Goal: Check status

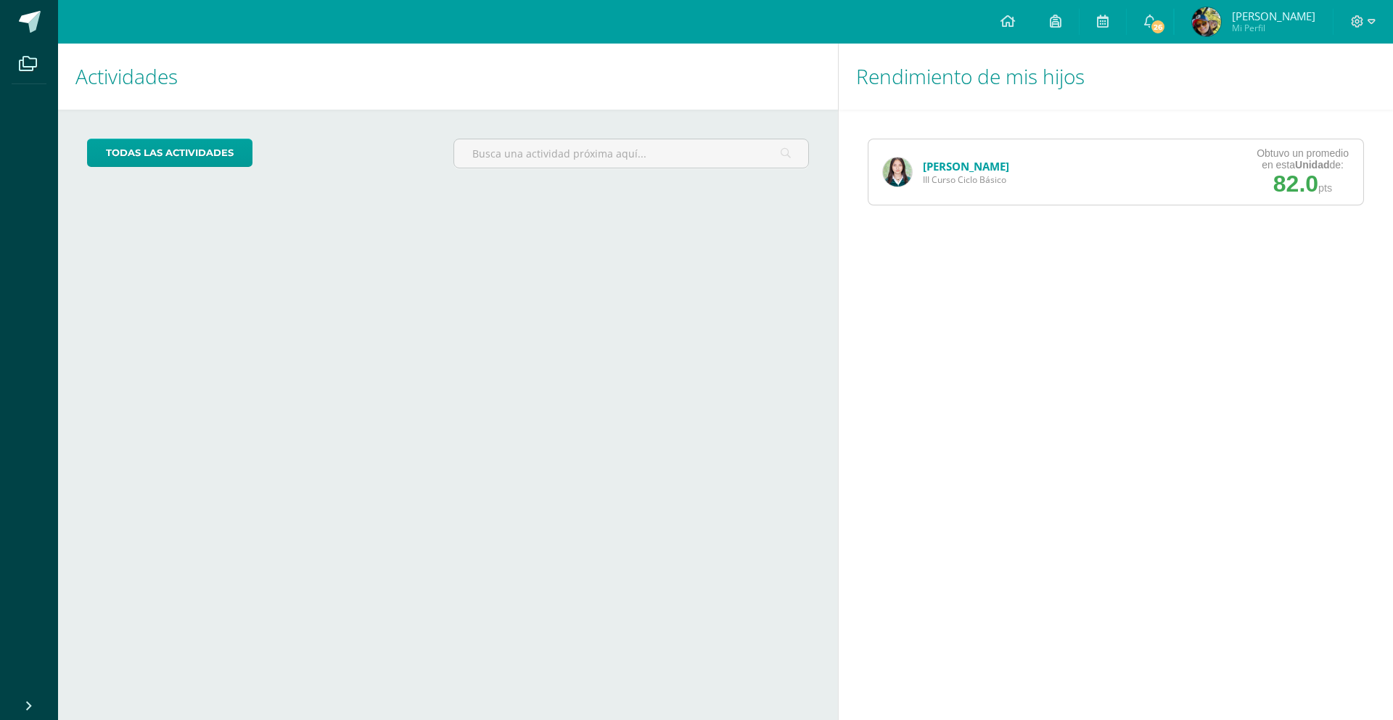
click at [957, 167] on link "[PERSON_NAME]" at bounding box center [966, 166] width 86 height 15
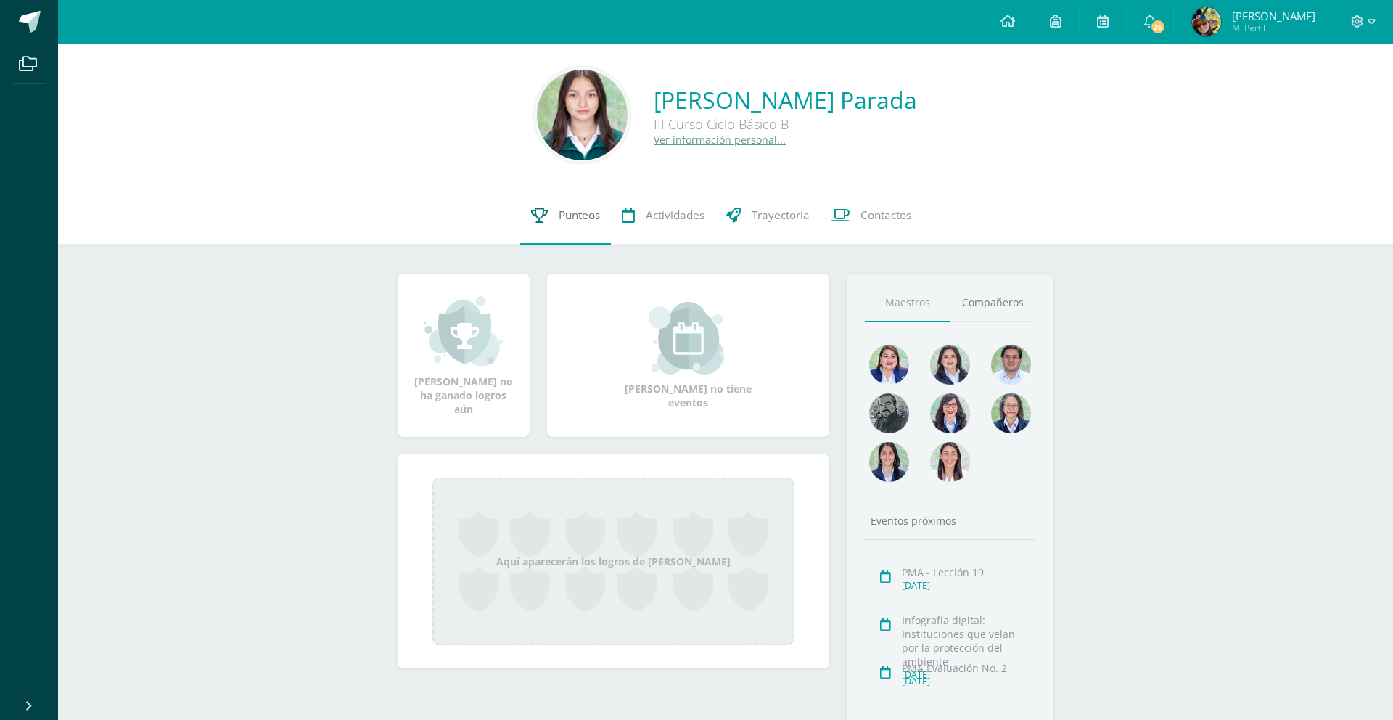
click at [570, 218] on span "Punteos" at bounding box center [579, 215] width 41 height 15
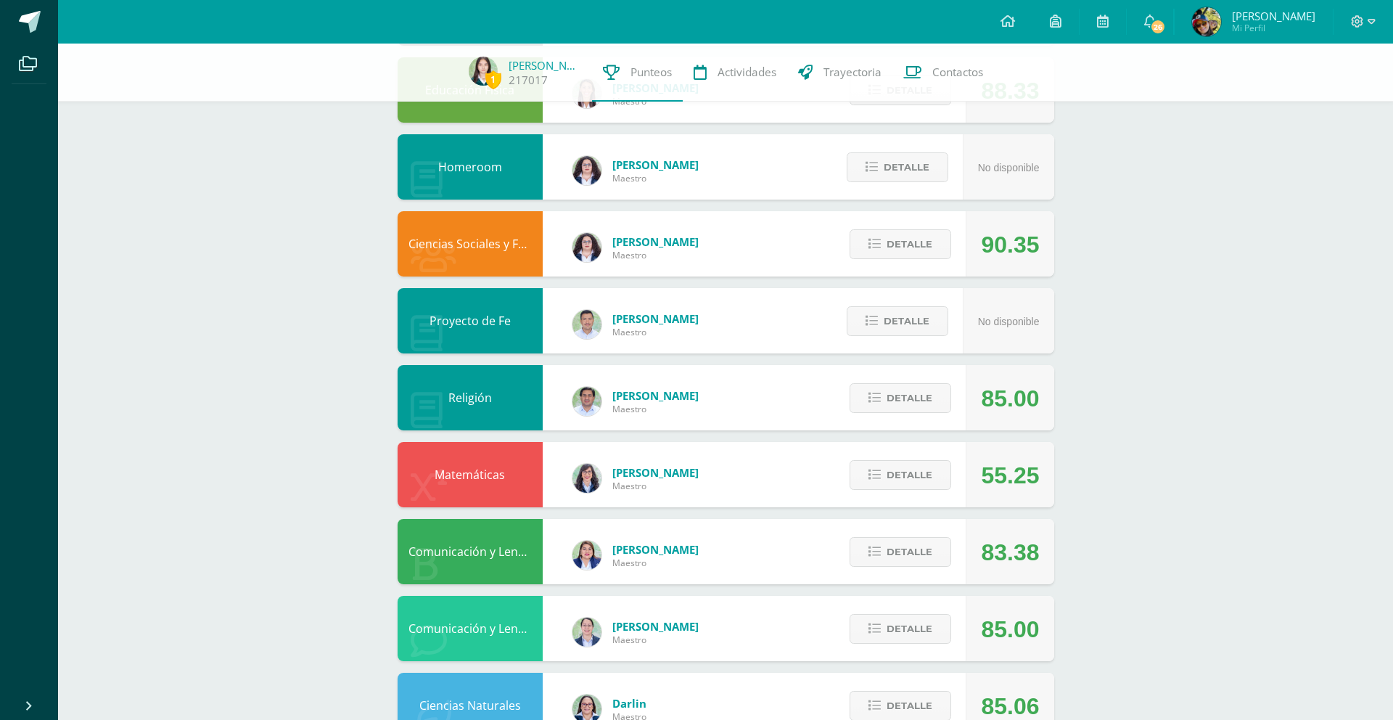
scroll to position [264, 0]
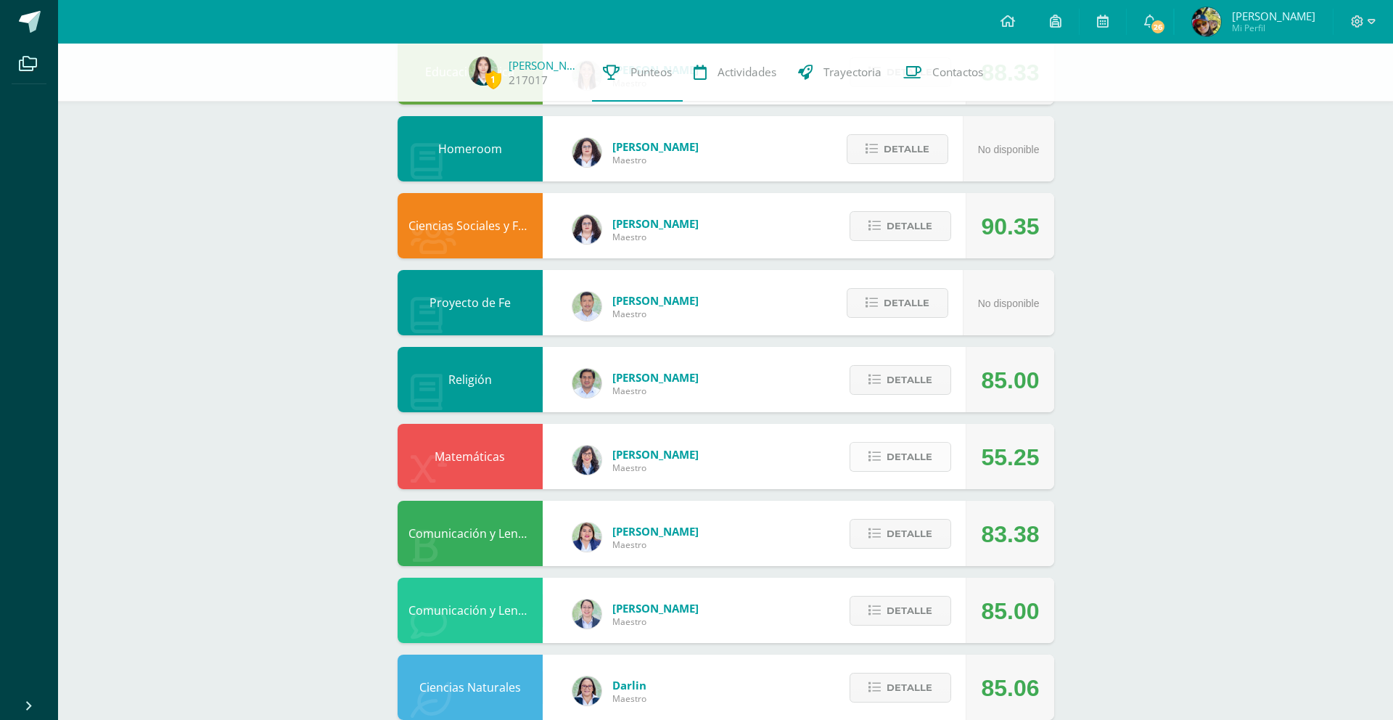
click at [910, 456] on span "Detalle" at bounding box center [910, 456] width 46 height 27
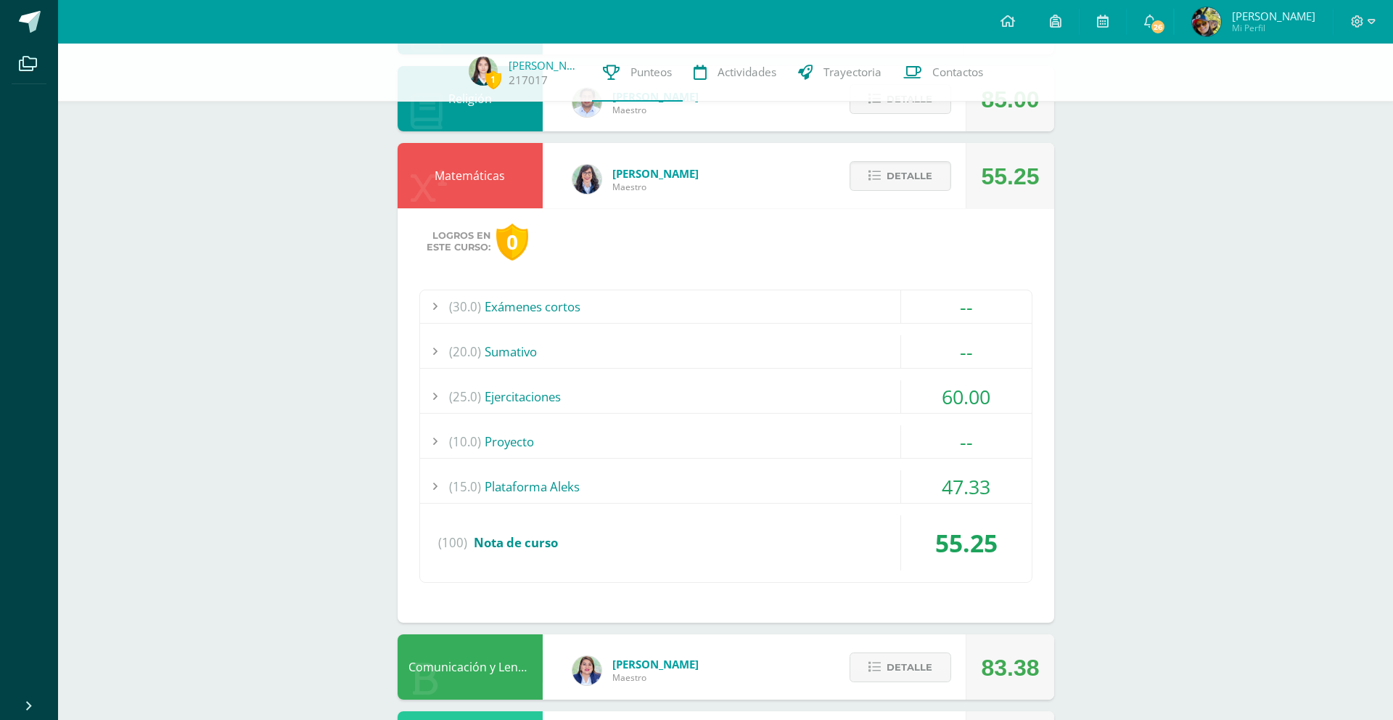
scroll to position [546, 0]
click at [909, 176] on span "Detalle" at bounding box center [910, 177] width 46 height 27
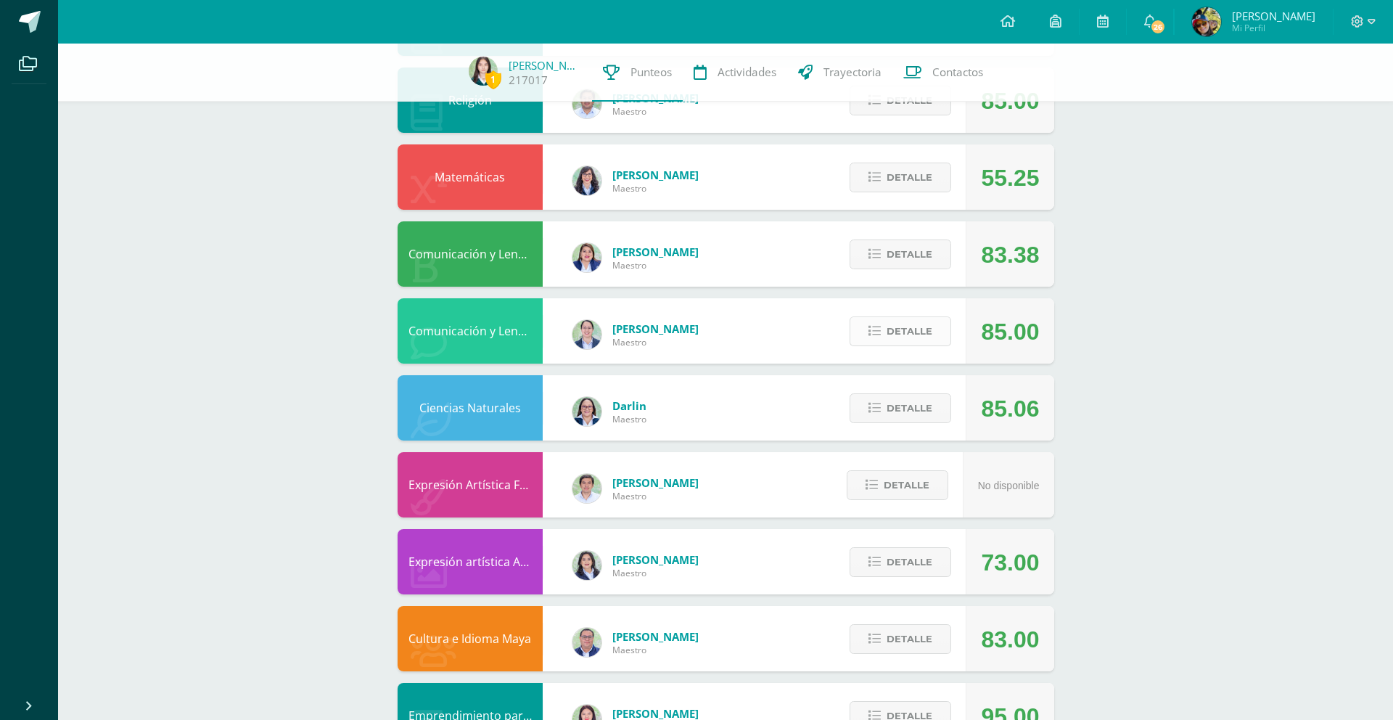
click at [922, 335] on span "Detalle" at bounding box center [910, 331] width 46 height 27
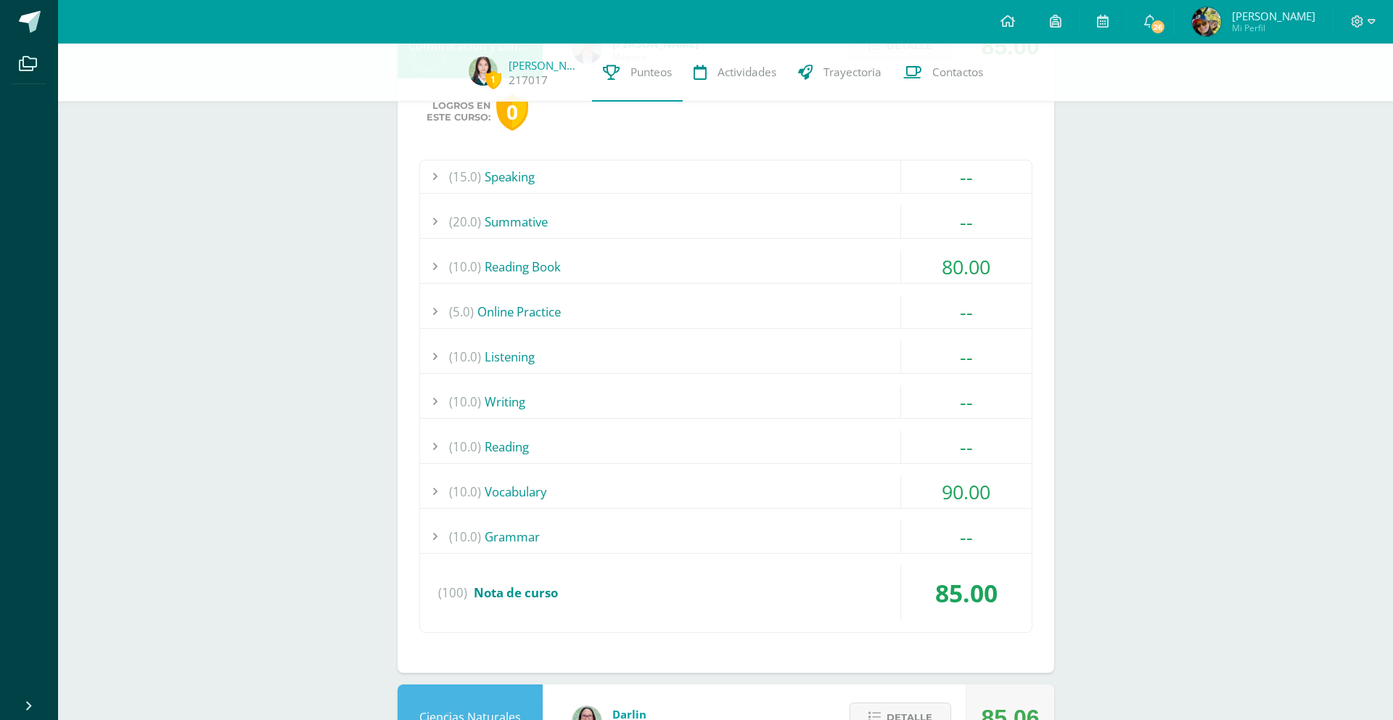
scroll to position [835, 0]
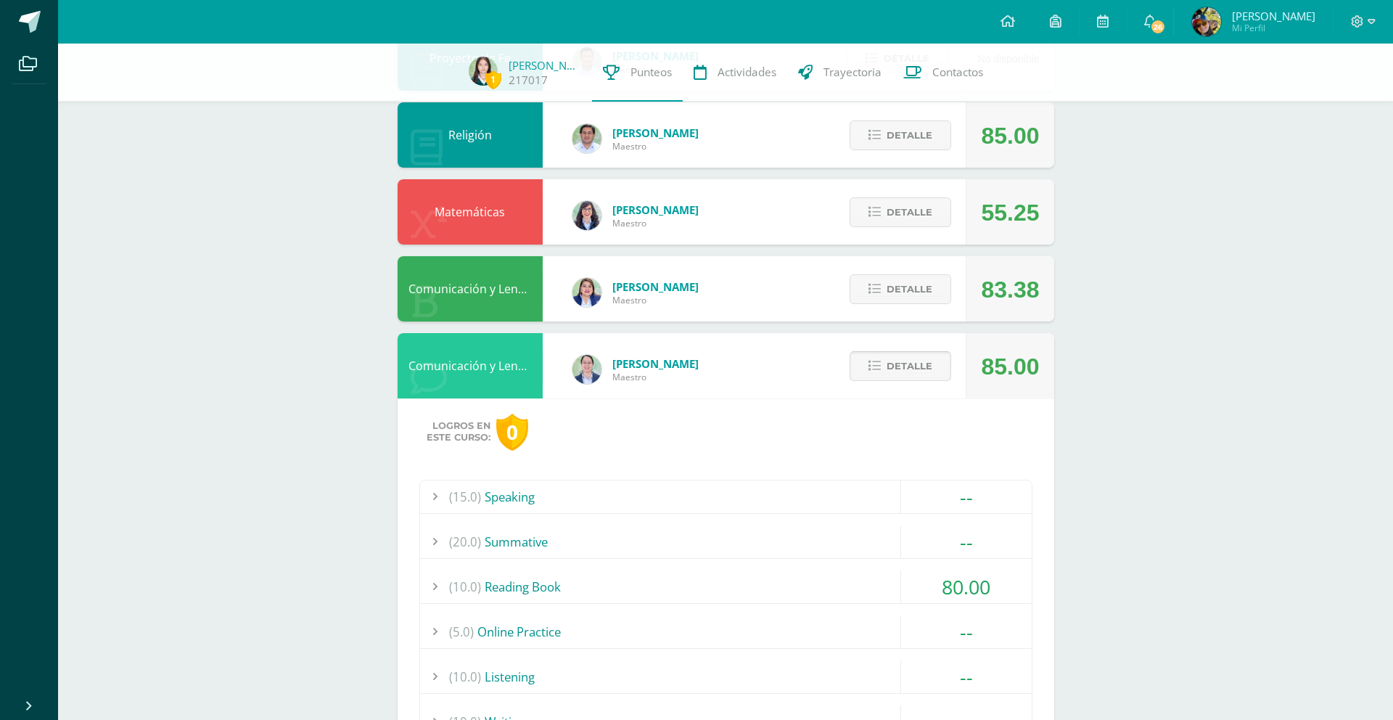
click at [916, 366] on span "Detalle" at bounding box center [910, 366] width 46 height 27
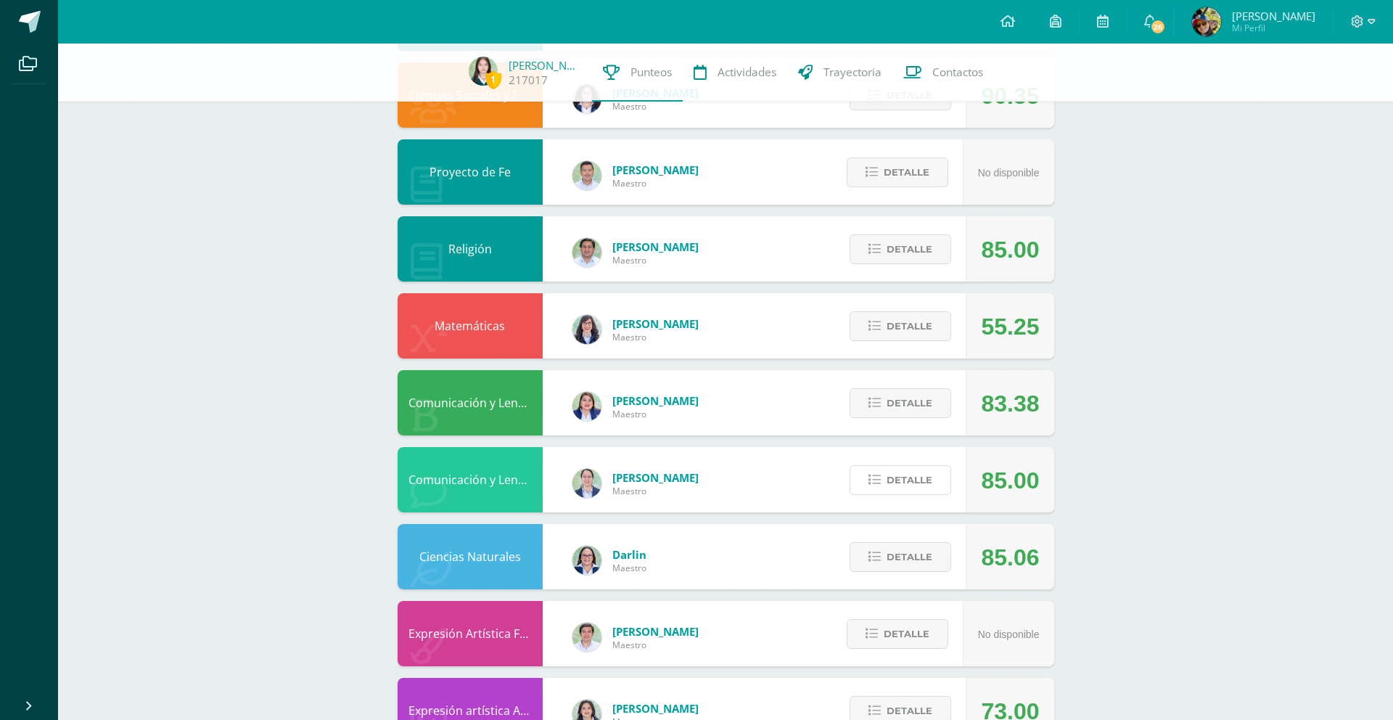
scroll to position [384, 0]
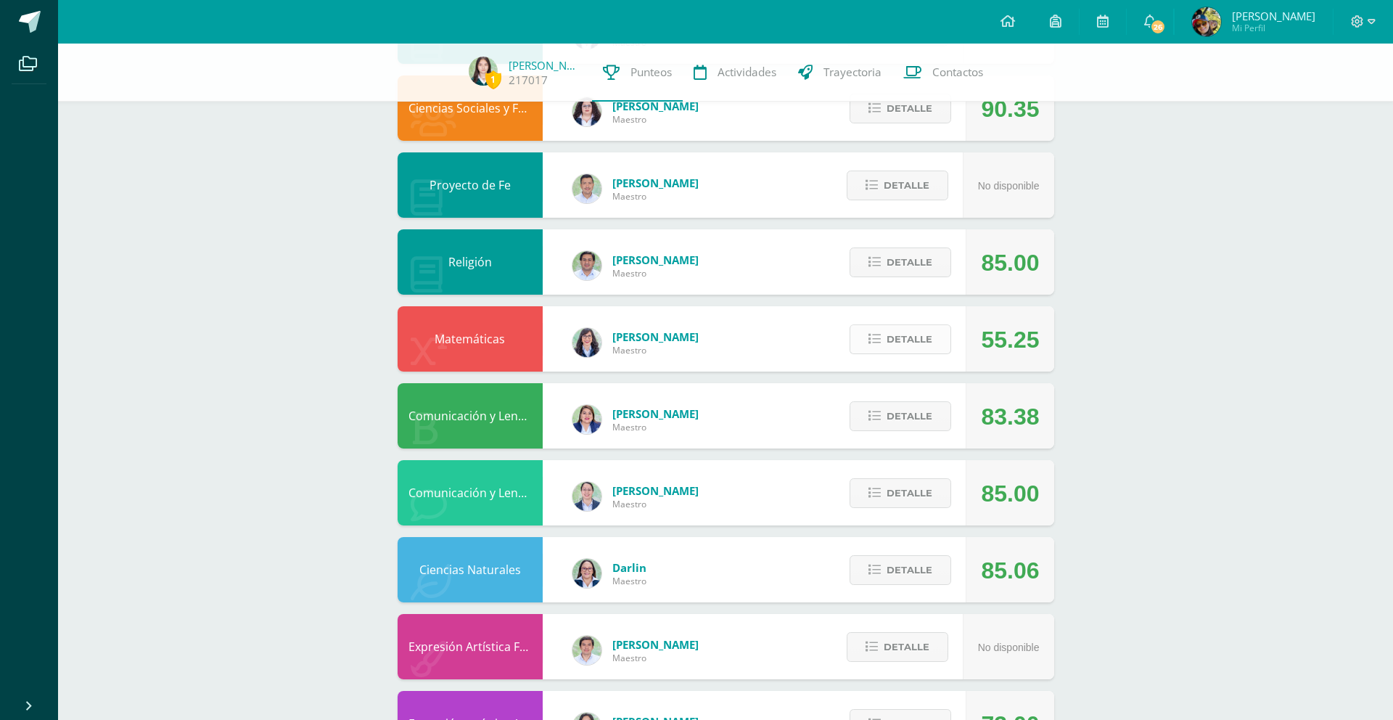
click at [919, 346] on span "Detalle" at bounding box center [910, 339] width 46 height 27
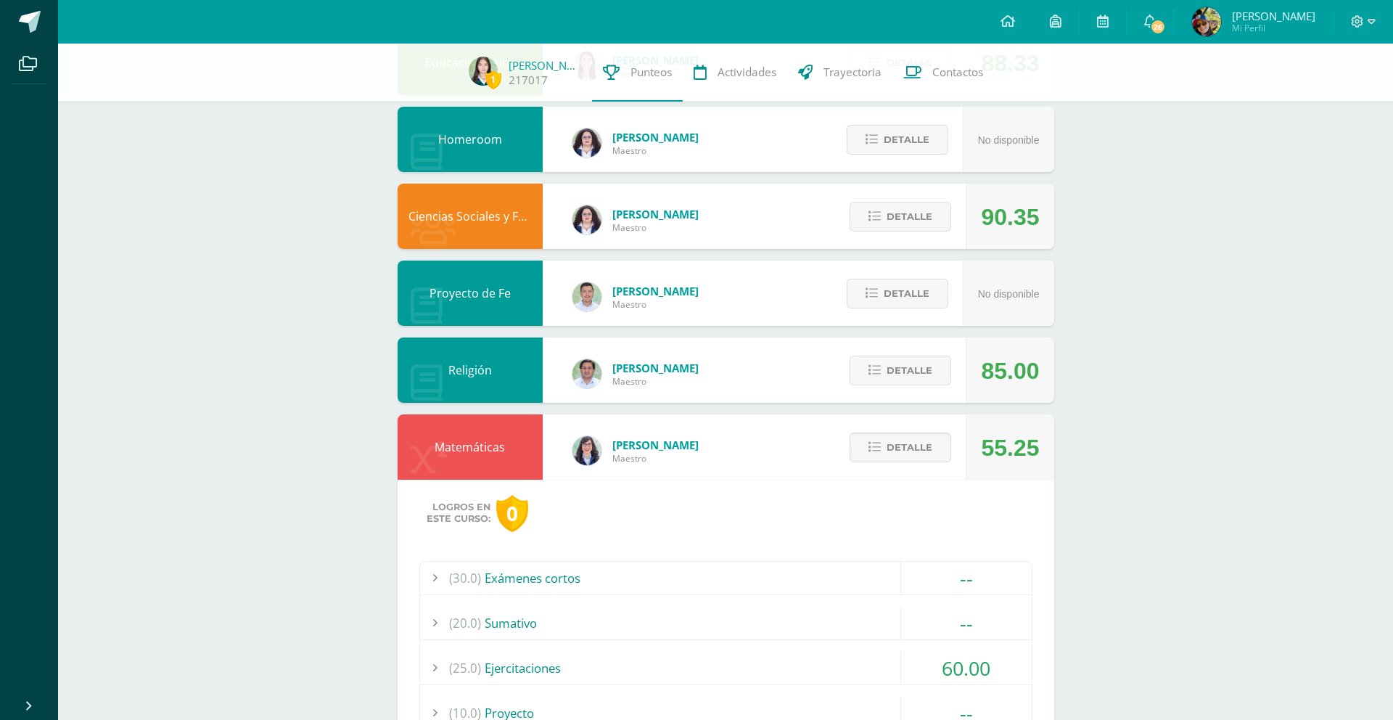
scroll to position [0, 0]
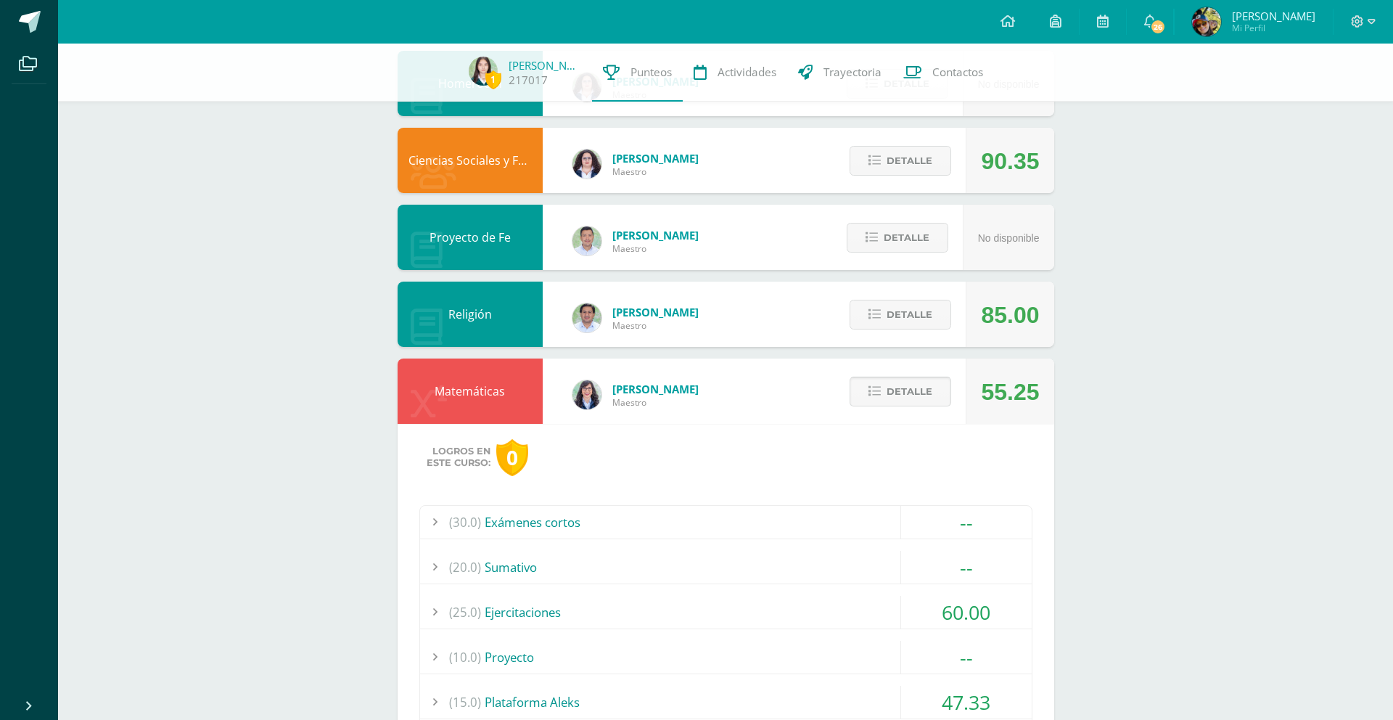
click at [914, 398] on div "Detalle" at bounding box center [897, 390] width 138 height 65
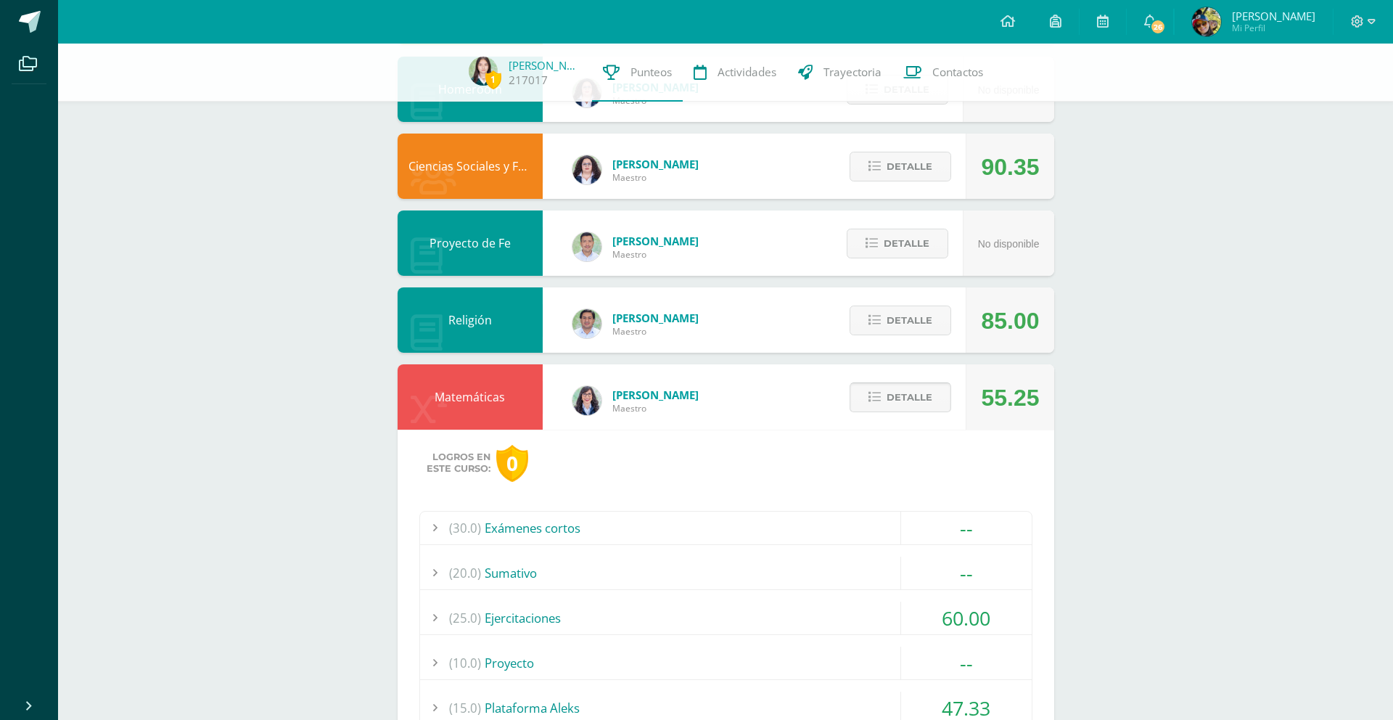
scroll to position [324, 0]
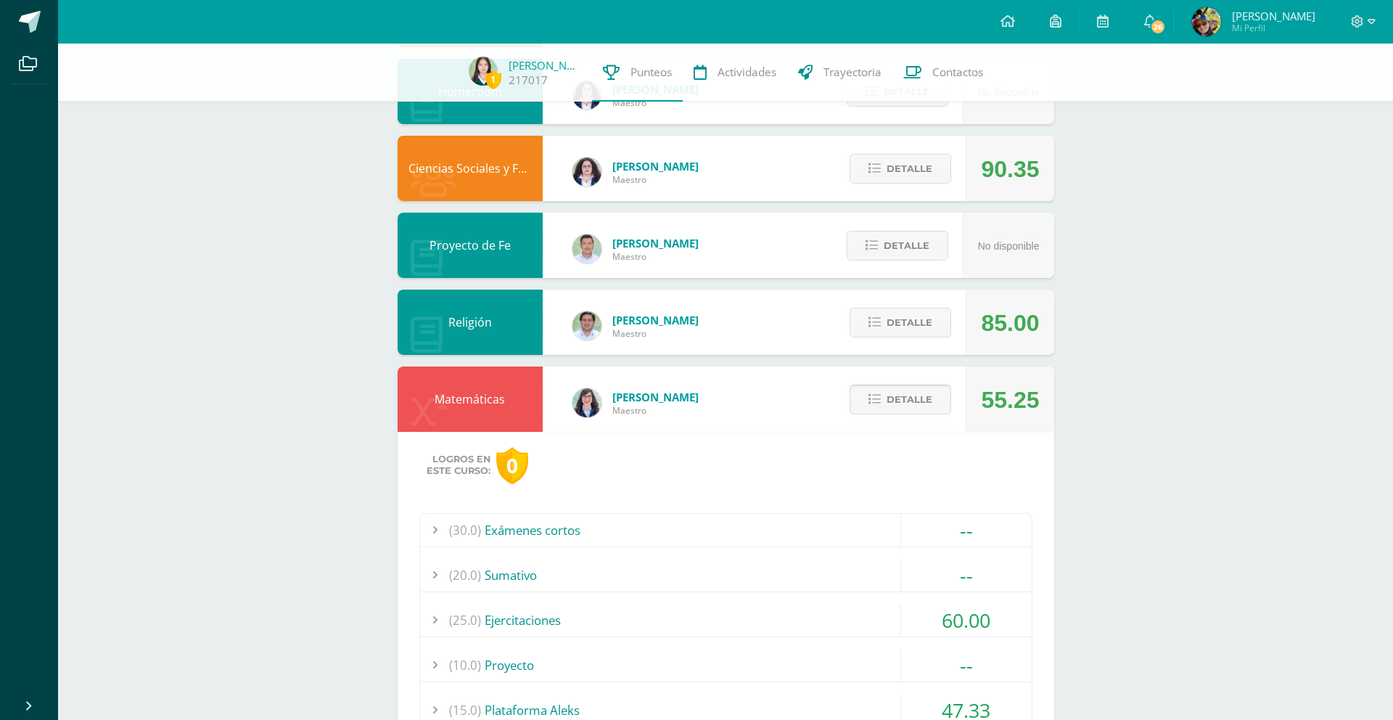
click at [898, 401] on span "Detalle" at bounding box center [910, 399] width 46 height 27
